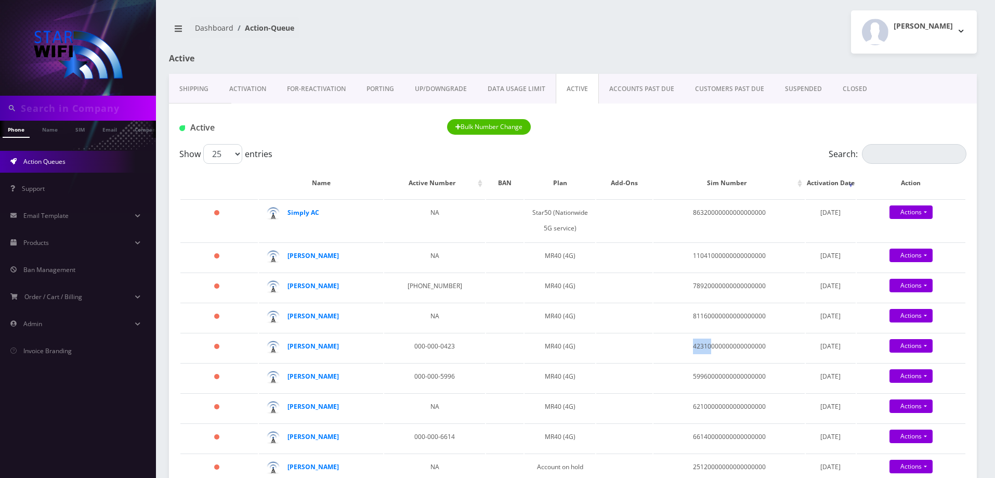
click at [570, 86] on link "ACTIVE" at bounding box center [577, 89] width 43 height 30
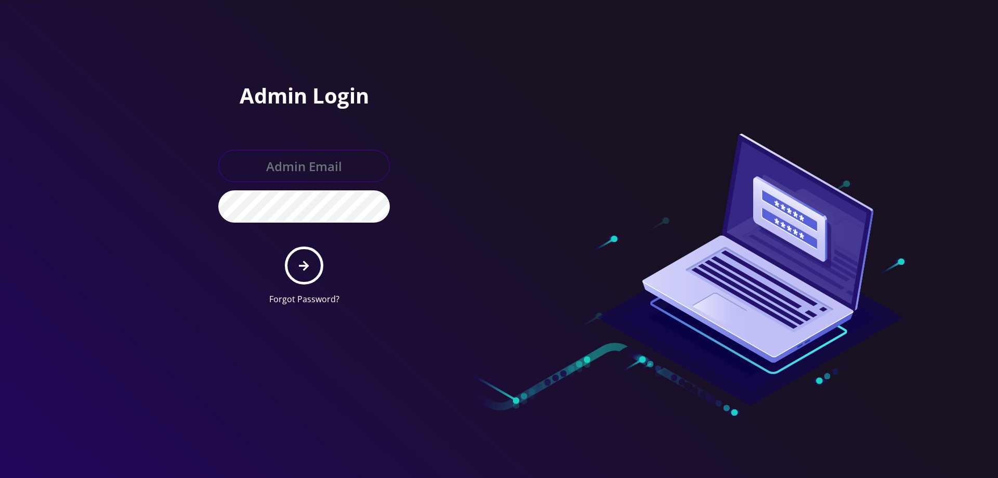
click at [295, 156] on input "text" at bounding box center [304, 166] width 172 height 32
type input "helpdeskstarwifi@gmail.com"
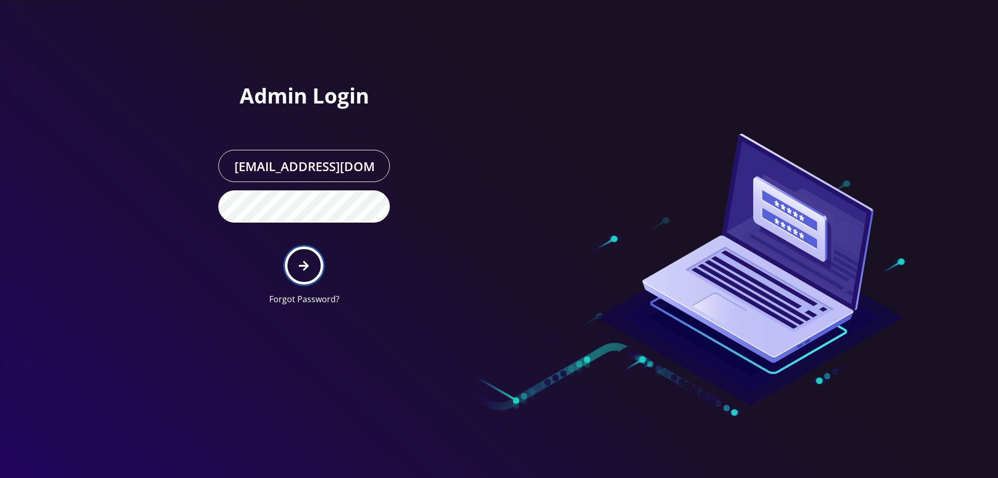
click at [312, 271] on button "submit" at bounding box center [304, 265] width 38 height 38
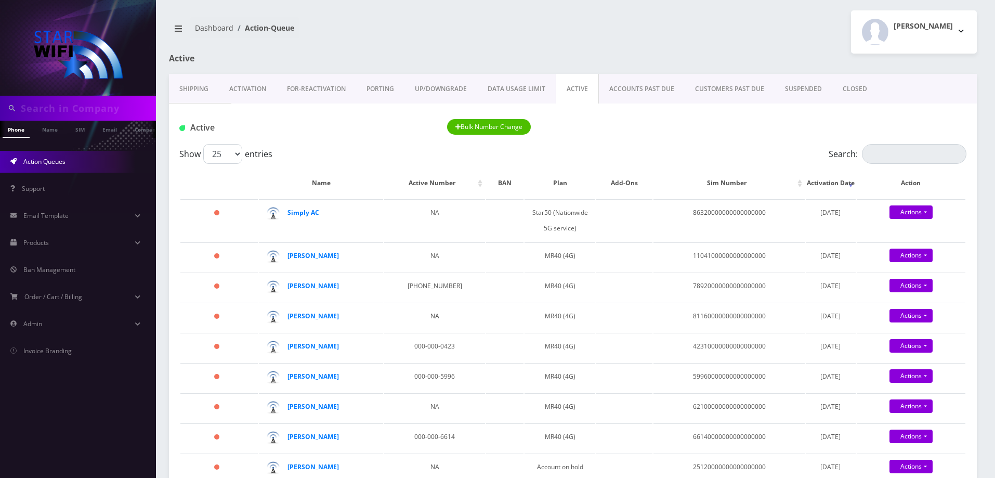
click at [582, 88] on link "ACTIVE" at bounding box center [577, 89] width 43 height 30
drag, startPoint x: 673, startPoint y: 283, endPoint x: 697, endPoint y: 284, distance: 23.9
click at [697, 284] on td "78920000000000000000" at bounding box center [728, 286] width 151 height 29
copy td "7892"
click at [292, 287] on strong "[PERSON_NAME]" at bounding box center [312, 285] width 51 height 9
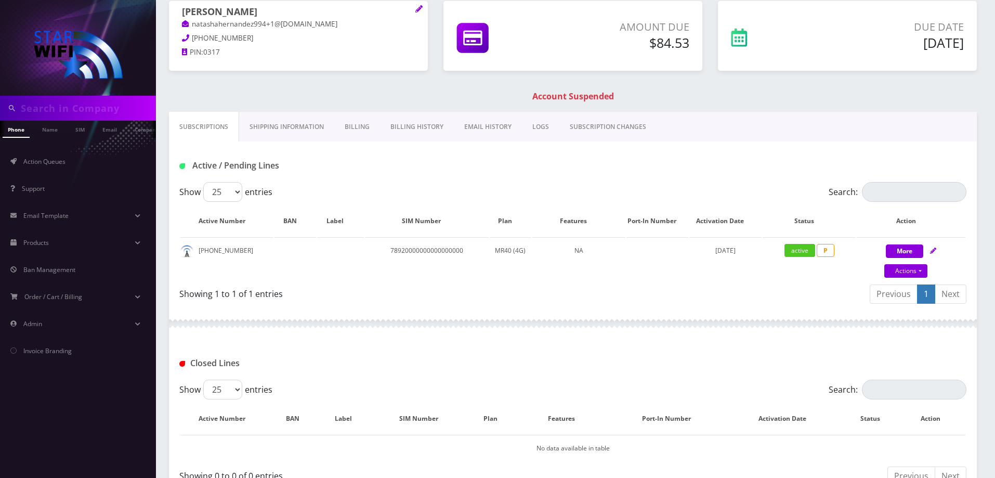
scroll to position [155, 0]
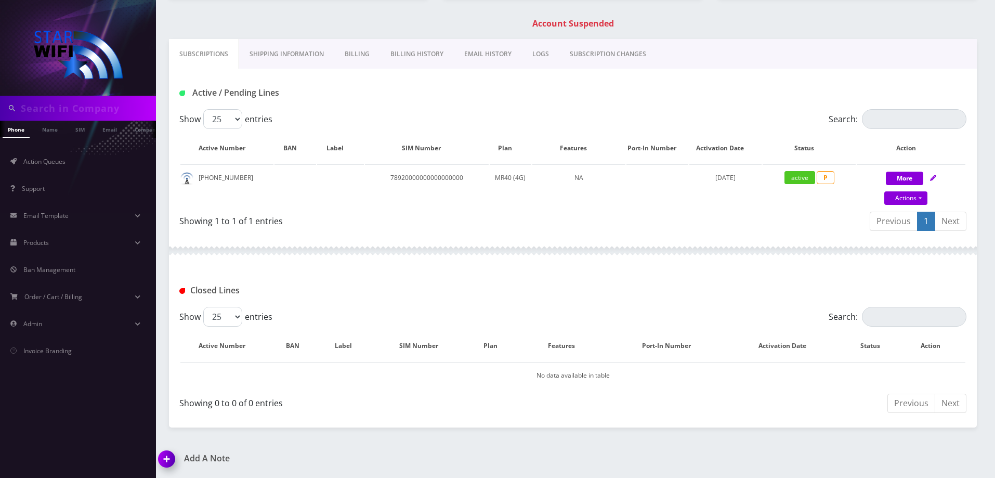
click at [164, 453] on img at bounding box center [168, 462] width 31 height 31
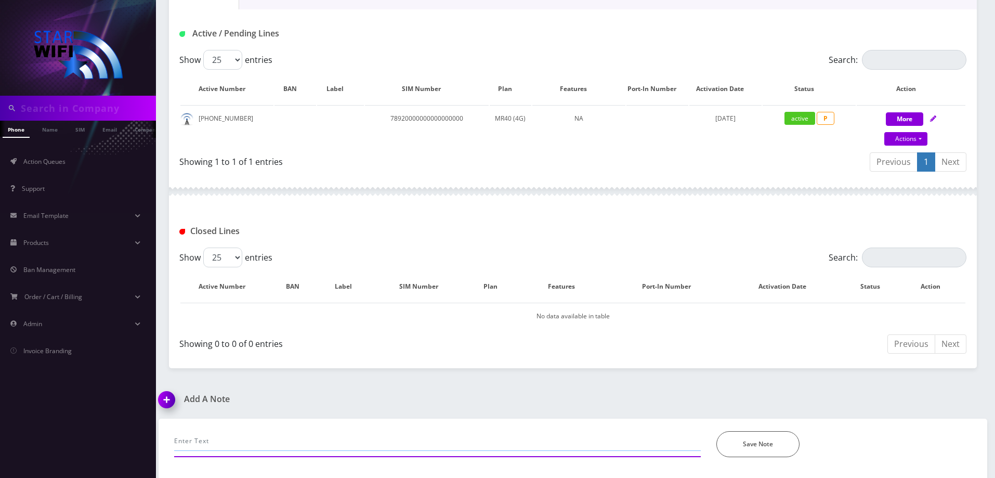
click at [243, 442] on input "text" at bounding box center [437, 441] width 527 height 20
type input "Cx is going to pay account Friday August 15th."
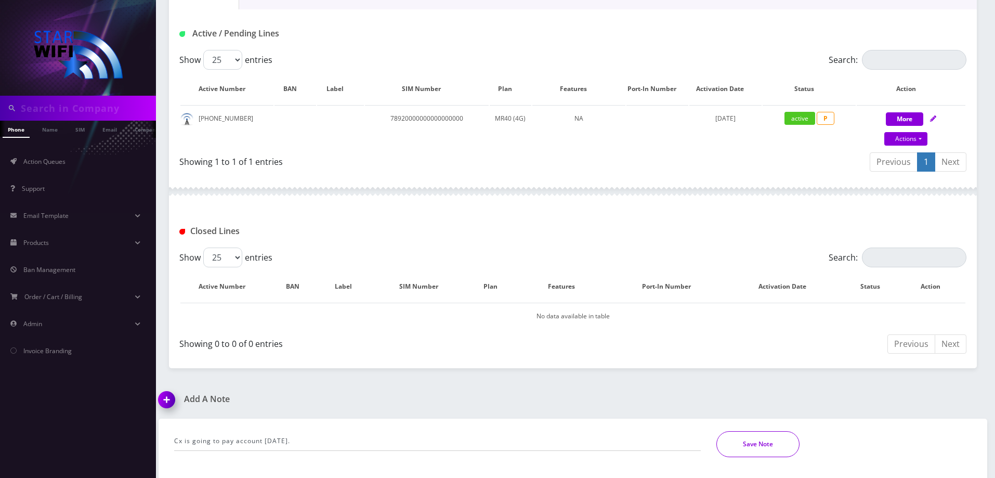
click at [742, 437] on button "Save Note" at bounding box center [757, 444] width 83 height 26
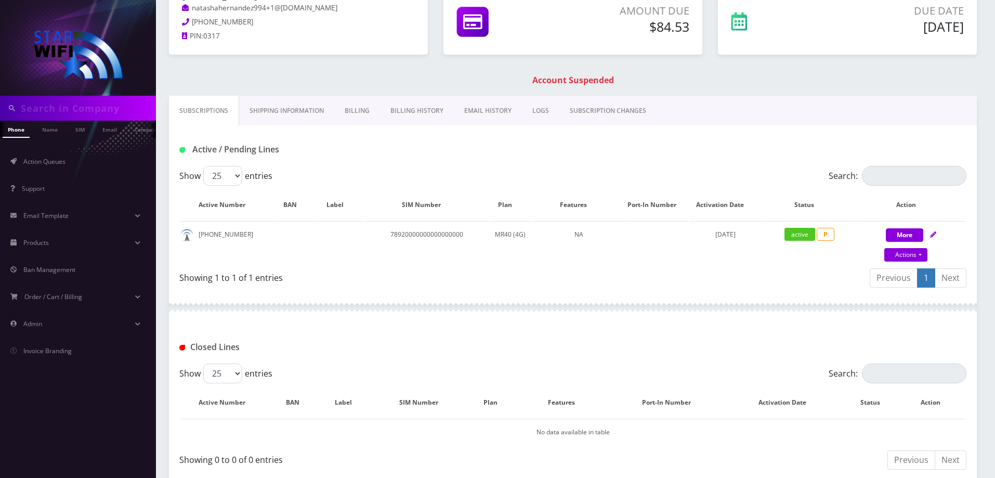
scroll to position [0, 0]
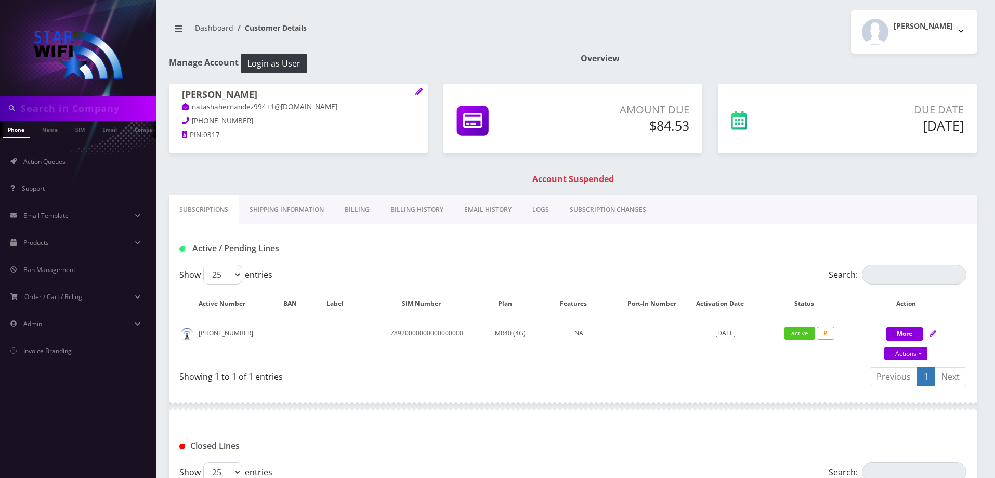
click at [261, 205] on link "Shipping Information" at bounding box center [286, 209] width 95 height 30
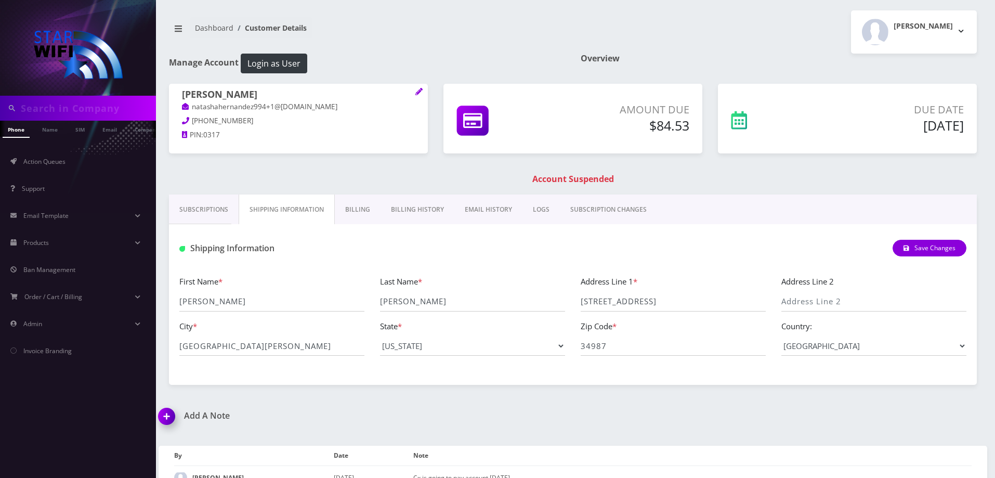
click at [185, 212] on link "Subscriptions" at bounding box center [204, 209] width 70 height 30
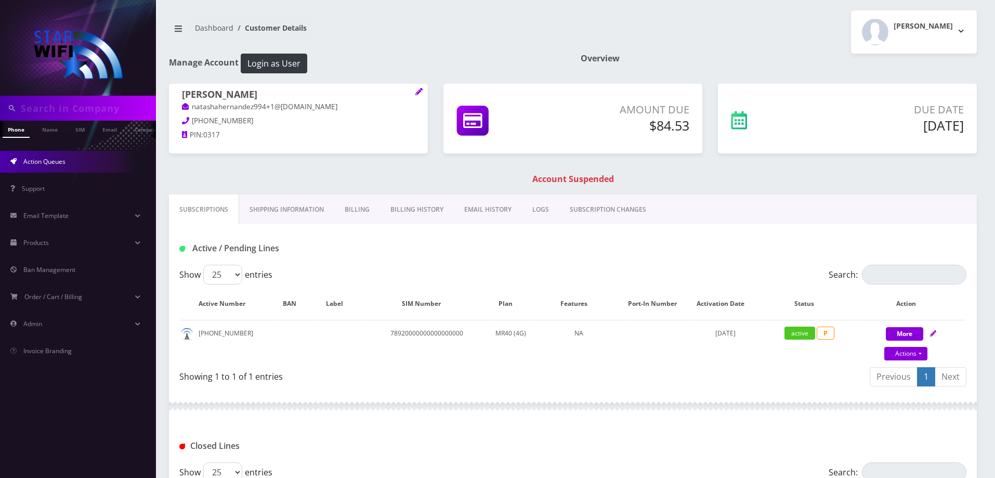
click at [57, 164] on span "Action Queues" at bounding box center [44, 161] width 42 height 9
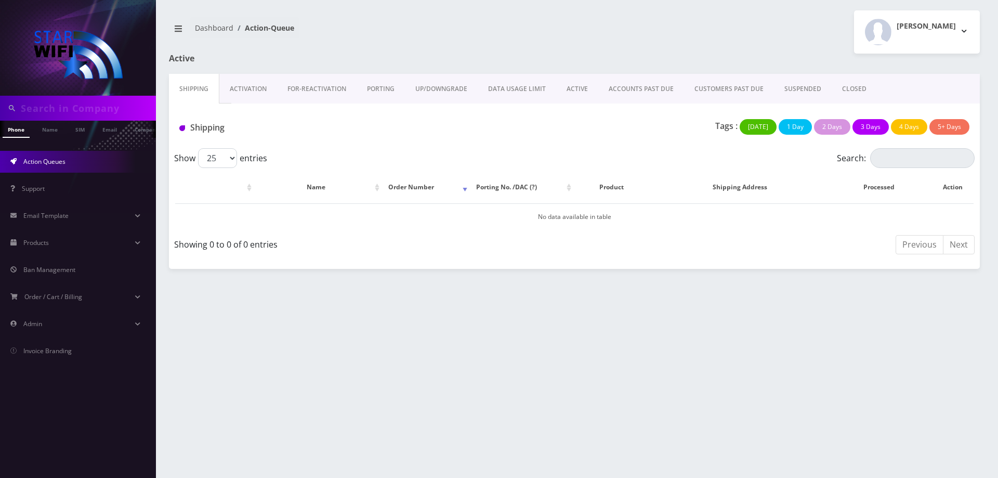
click at [573, 90] on link "ACTIVE" at bounding box center [577, 89] width 42 height 30
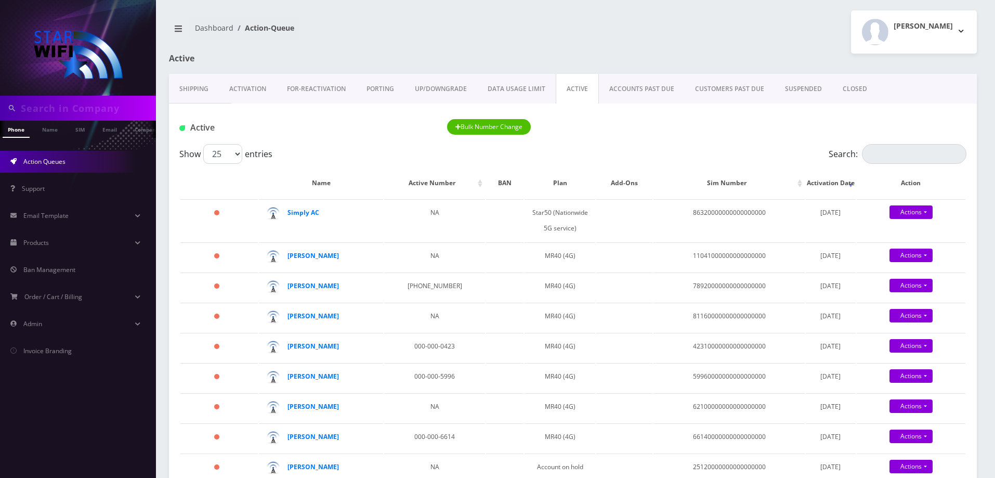
click at [791, 85] on link "SUSPENDED" at bounding box center [804, 89] width 58 height 30
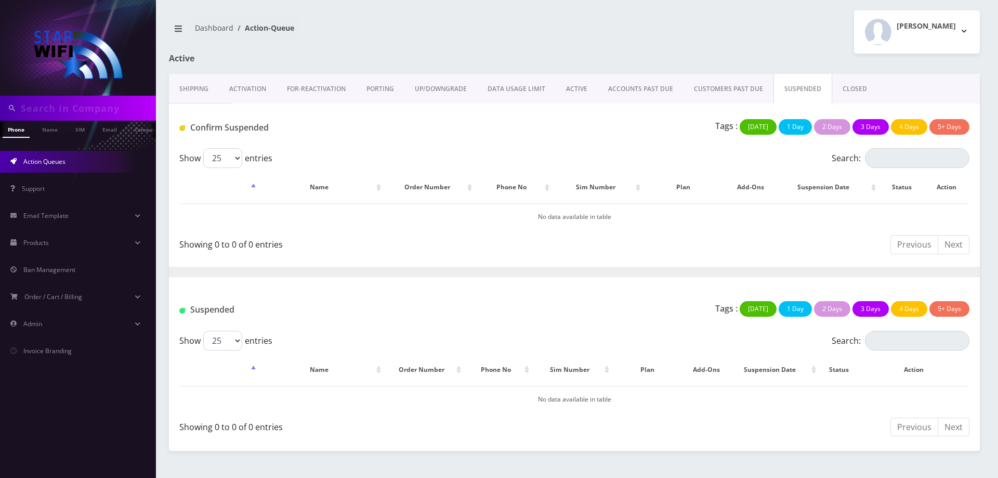
click at [736, 87] on link "CUSTOMERS PAST DUE" at bounding box center [729, 89] width 90 height 30
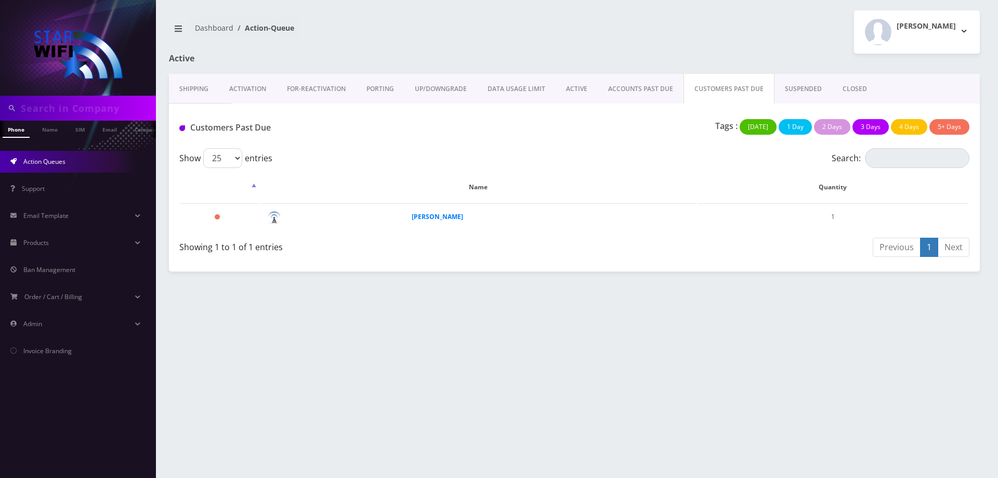
click at [788, 84] on link "SUSPENDED" at bounding box center [804, 89] width 58 height 30
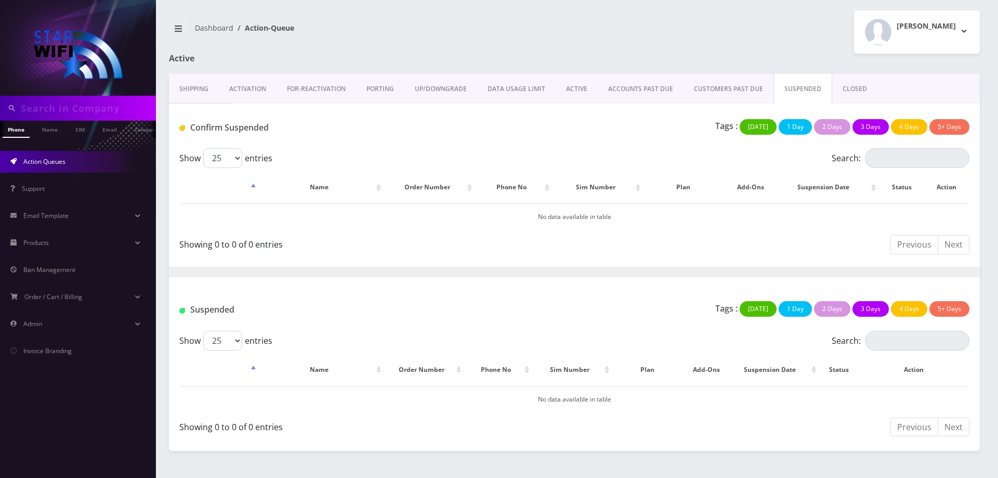
click at [656, 86] on link "ACCOUNTS PAST DUE" at bounding box center [641, 89] width 86 height 30
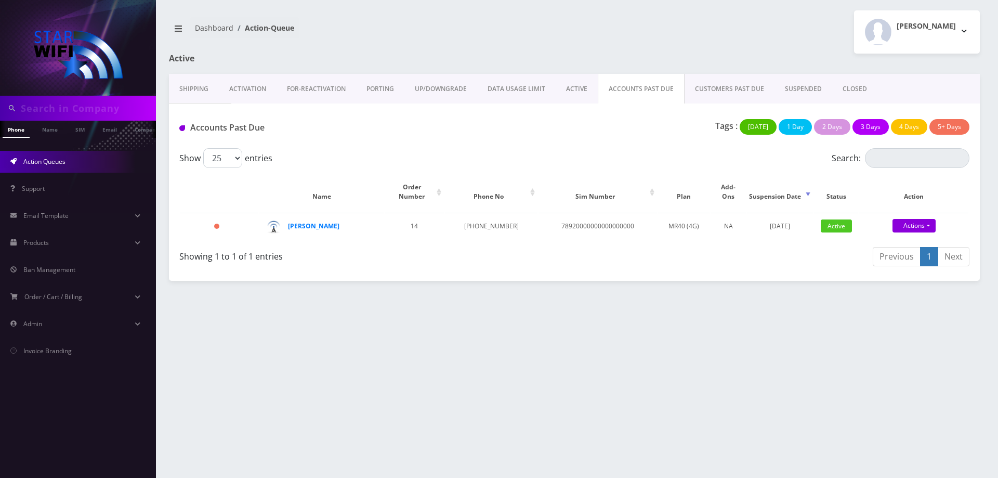
click at [546, 90] on link "DATA USAGE LIMIT" at bounding box center [516, 89] width 78 height 30
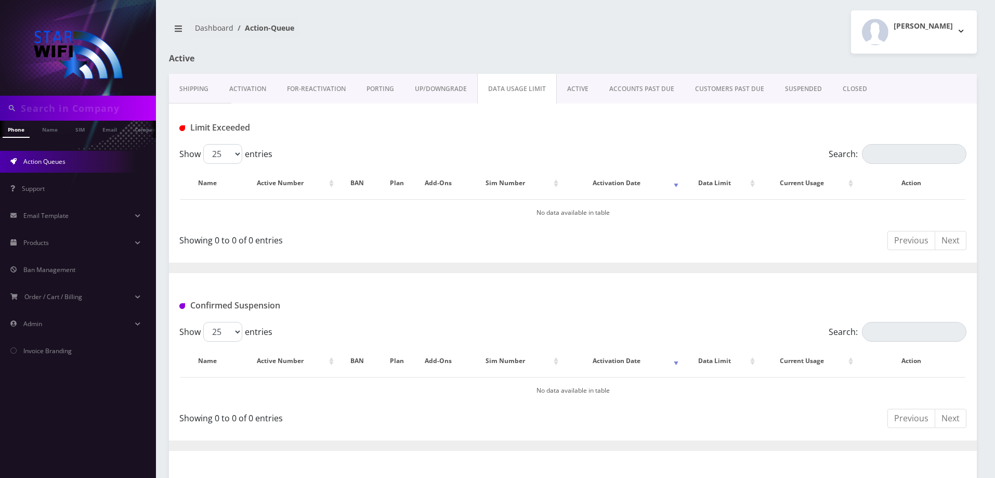
click at [563, 90] on link "ACTIVE" at bounding box center [578, 89] width 42 height 30
